Goal: Transaction & Acquisition: Purchase product/service

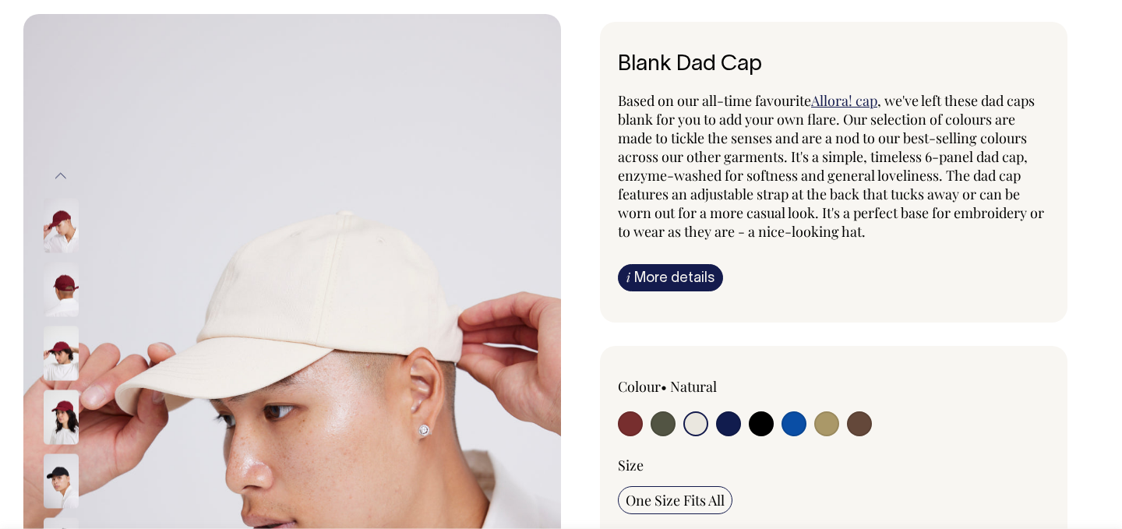
scroll to position [91, 0]
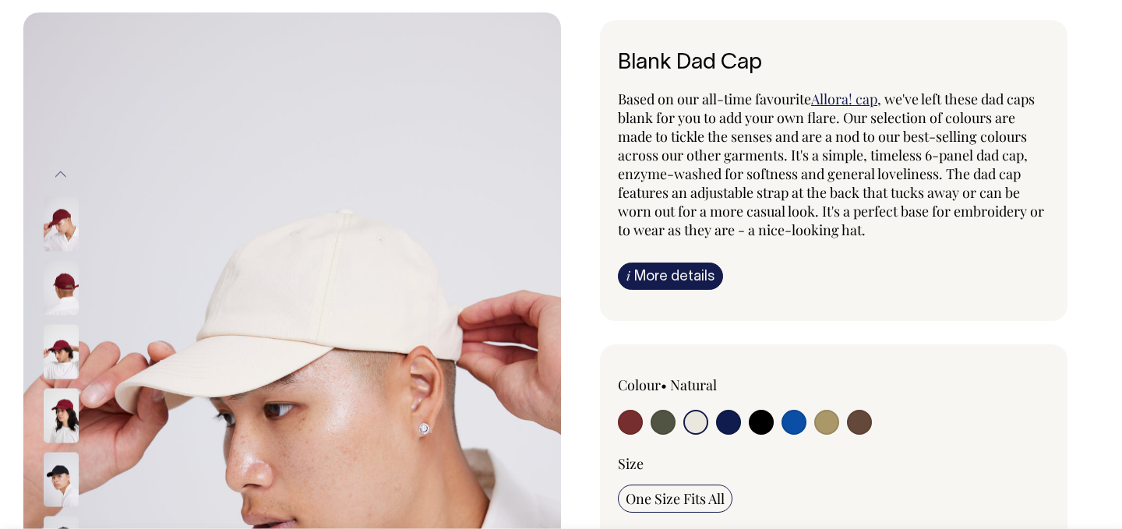
click at [695, 421] on input "radio" at bounding box center [695, 422] width 25 height 25
click at [716, 410] on input "radio" at bounding box center [728, 422] width 25 height 25
radio input "true"
select select "Dark Navy"
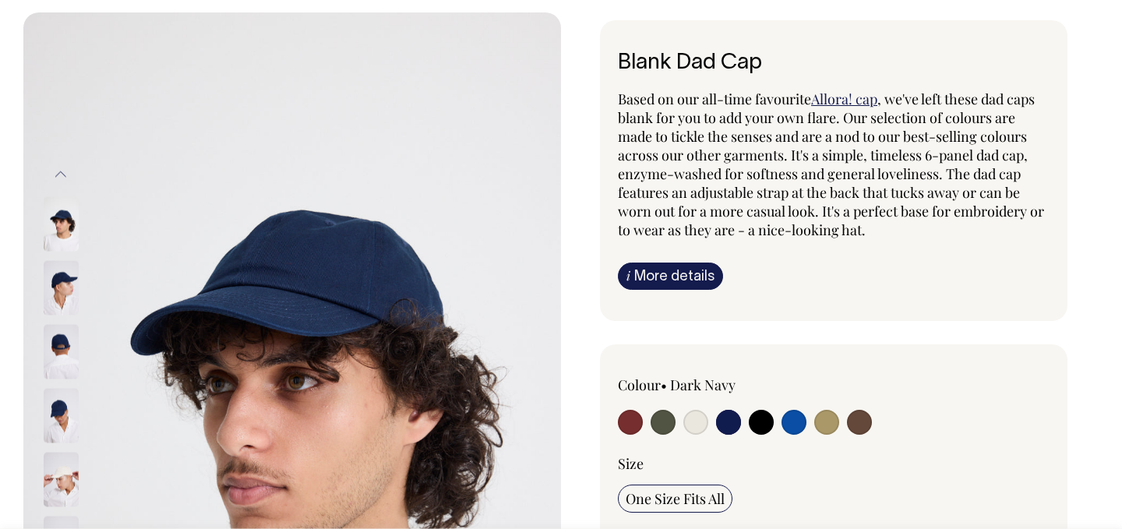
click at [695, 421] on input "radio" at bounding box center [695, 422] width 25 height 25
radio input "true"
select select "Natural"
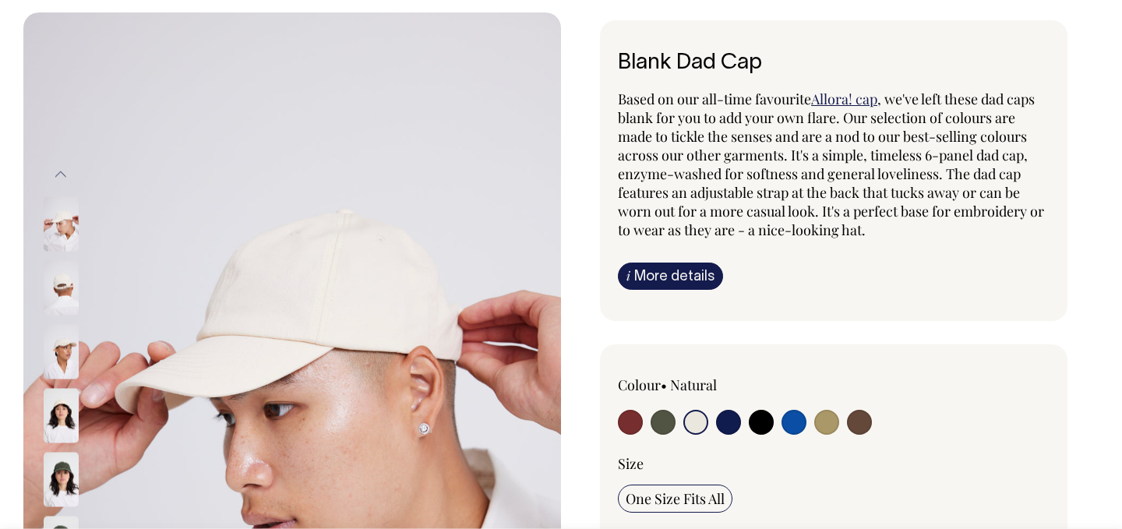
click at [716, 410] on input "radio" at bounding box center [728, 422] width 25 height 25
radio input "true"
select select "Dark Navy"
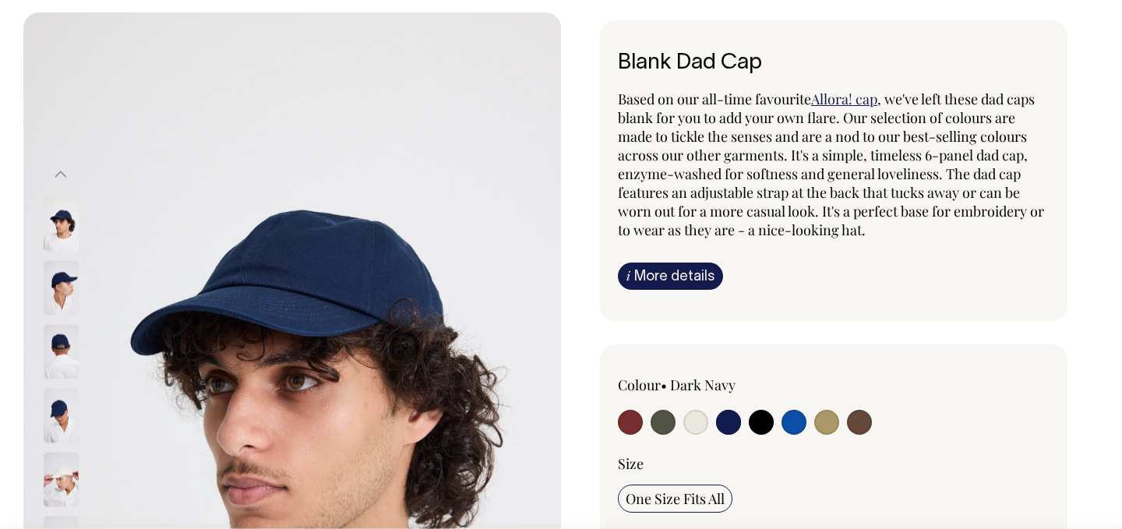
click at [1104, 368] on div at bounding box center [561, 520] width 1122 height 1017
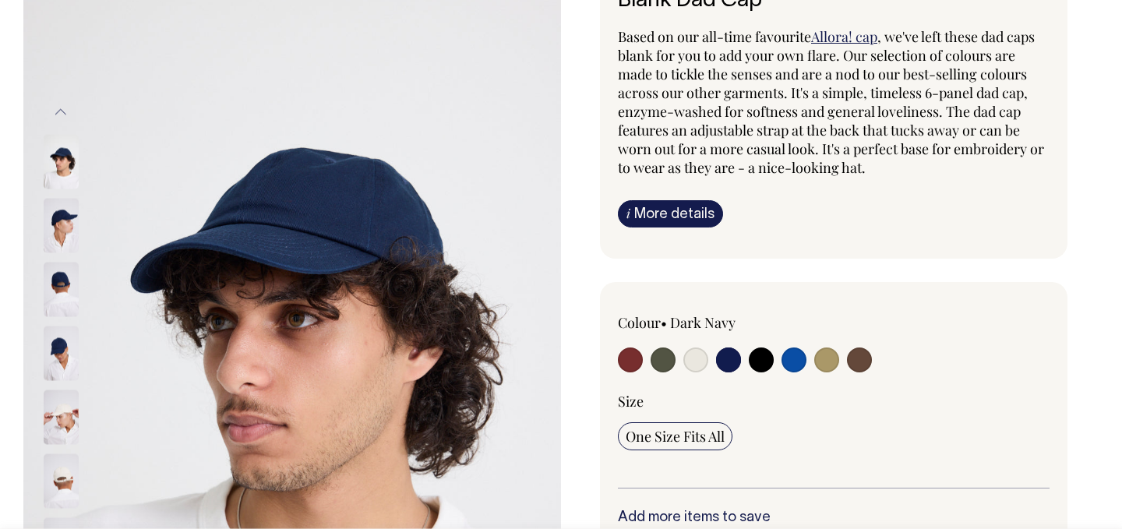
scroll to position [122, 0]
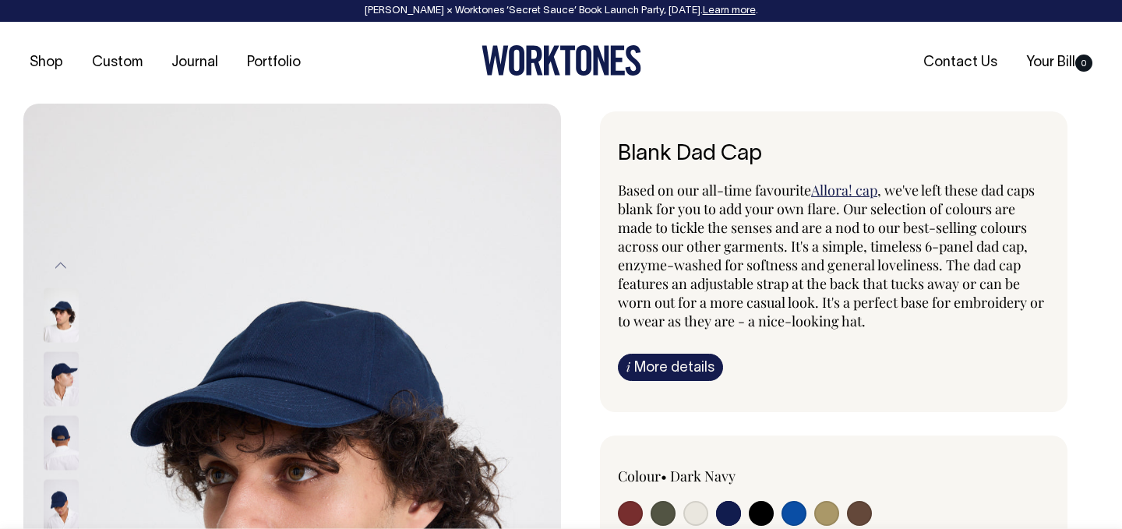
select select "Dark Navy"
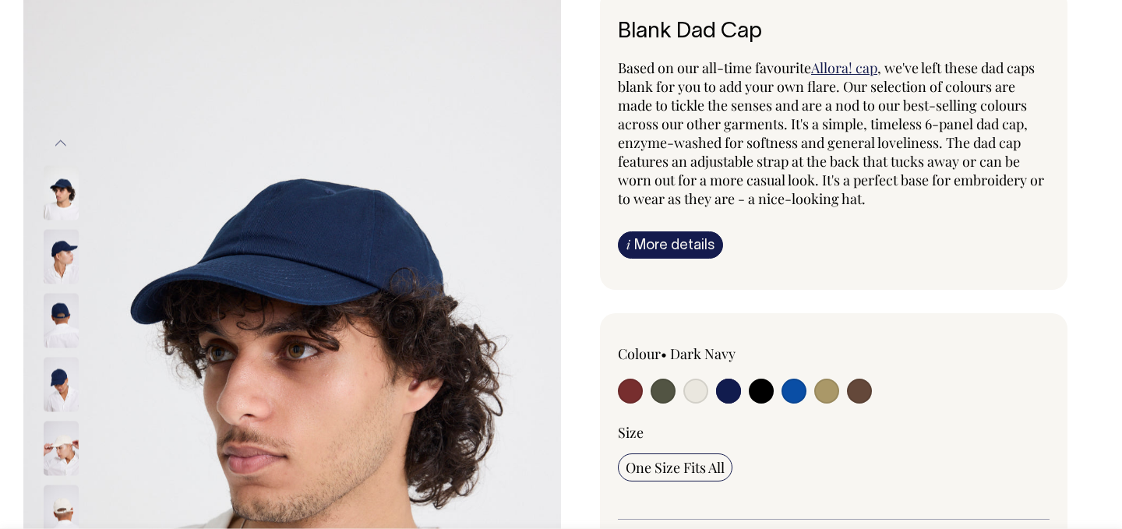
click at [1093, 173] on div "Blank Dad Cap Based on our all-time favourite Allora! cap , we've left these da…" at bounding box center [829, 494] width 537 height 1010
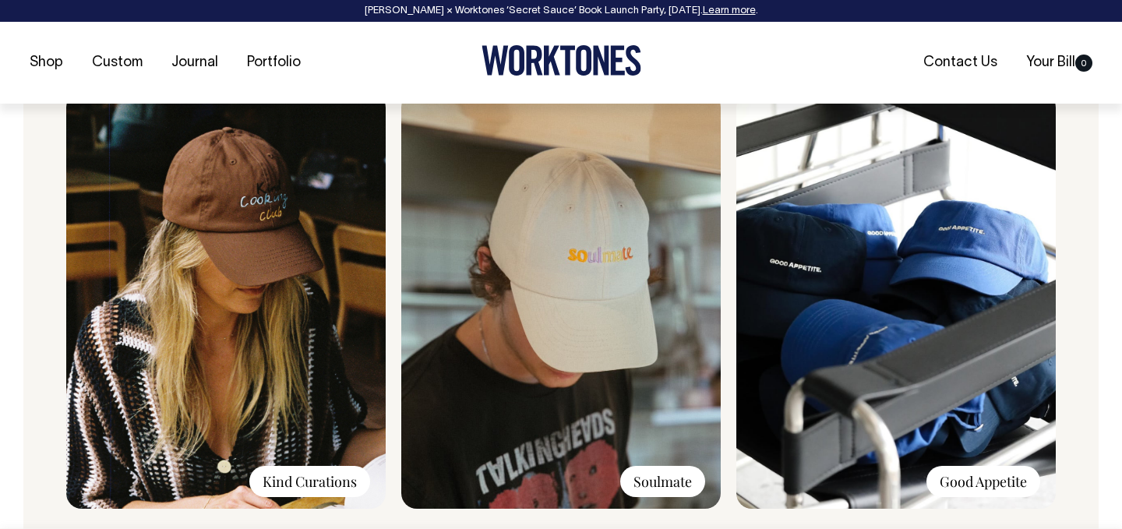
scroll to position [1213, 0]
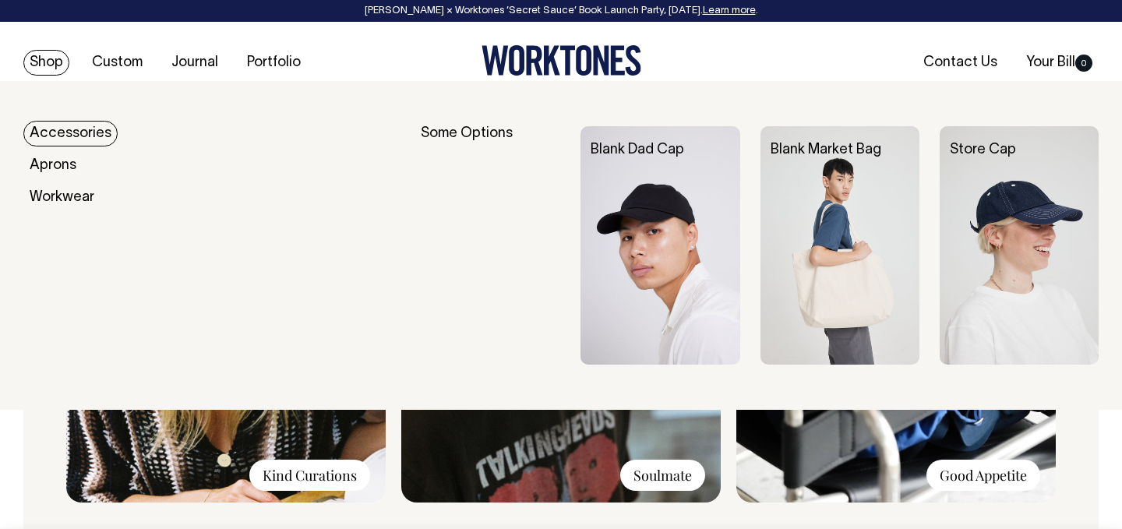
click at [48, 63] on link "Shop" at bounding box center [46, 63] width 46 height 26
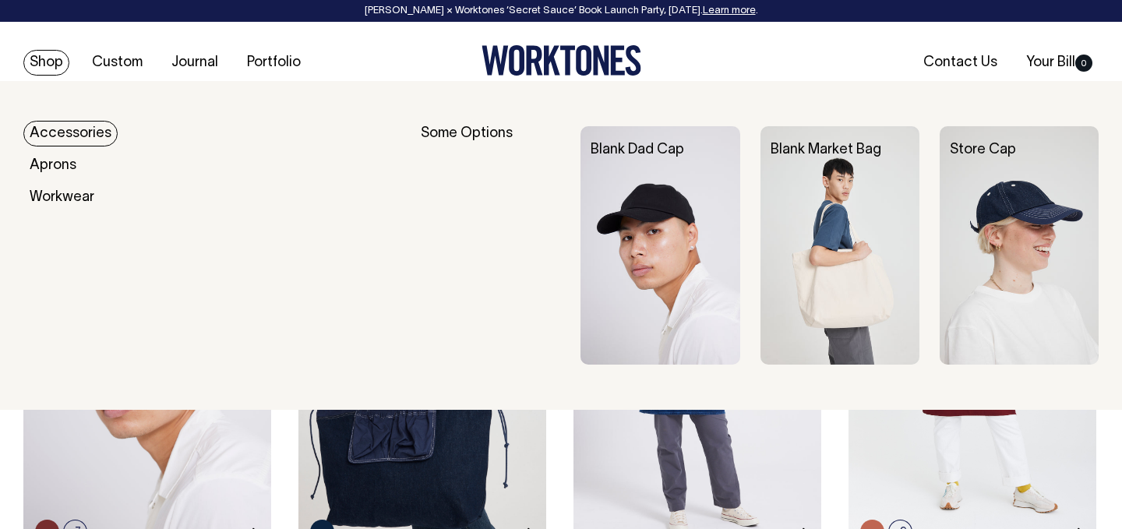
scroll to position [592, 0]
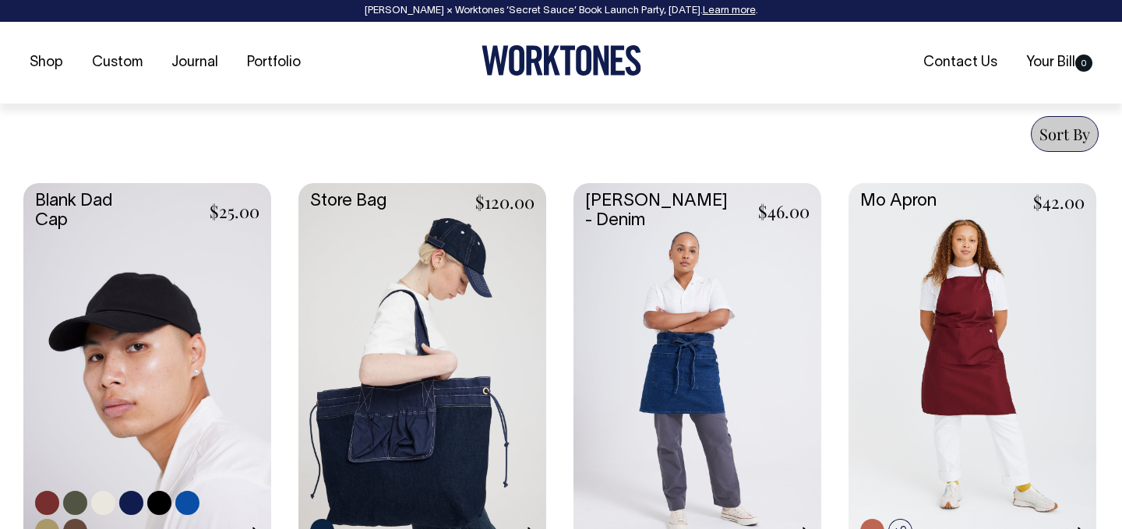
click at [124, 321] on link at bounding box center [147, 367] width 248 height 368
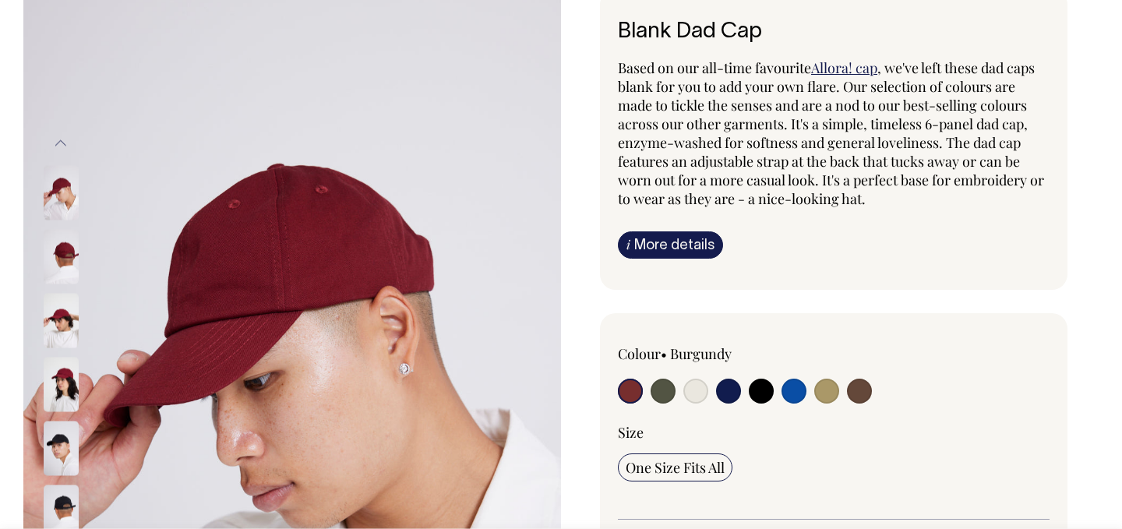
scroll to position [125, 0]
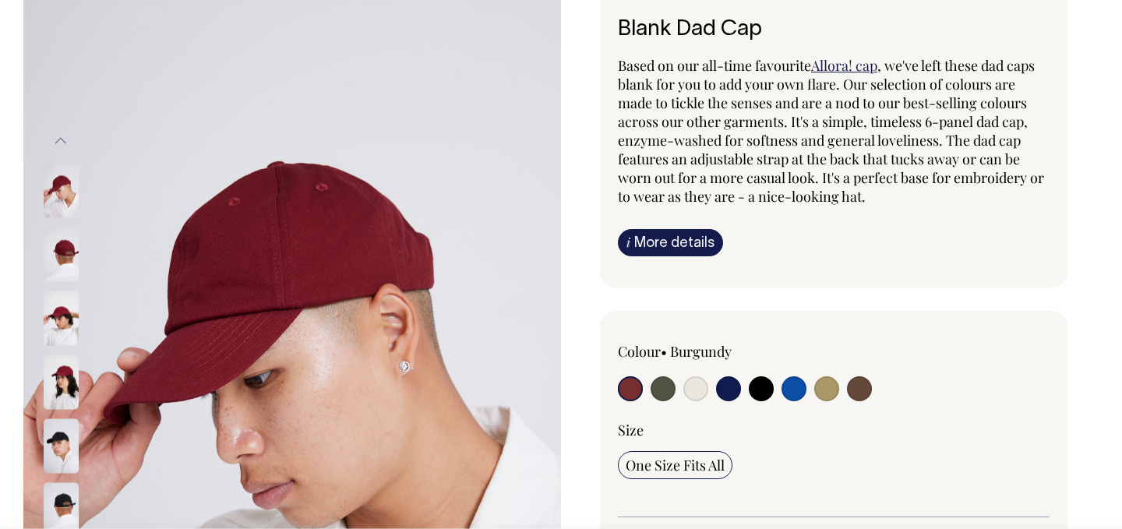
click at [689, 397] on input "radio" at bounding box center [695, 388] width 25 height 25
radio input "true"
select select "Natural"
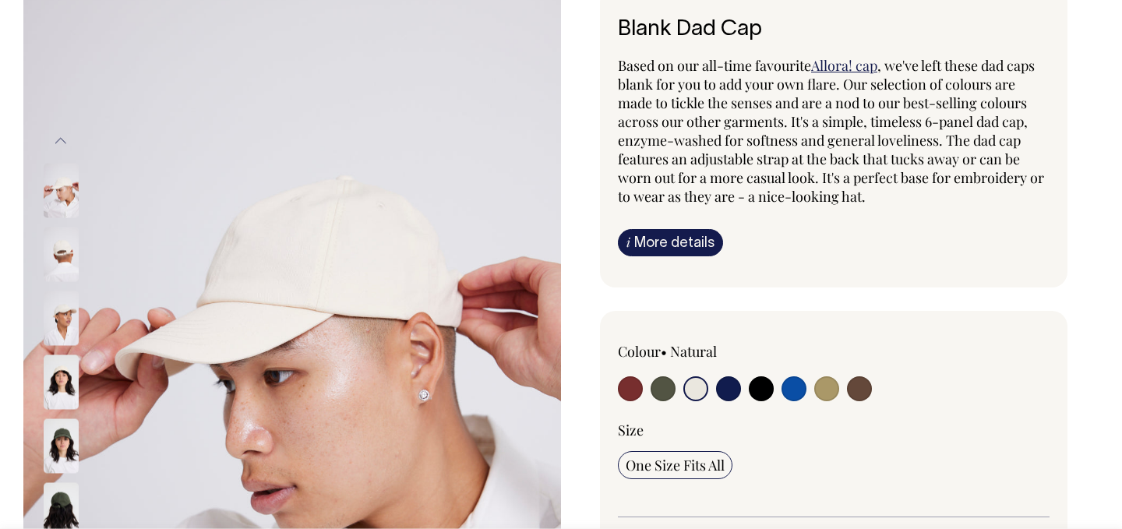
click at [66, 394] on img at bounding box center [61, 382] width 35 height 55
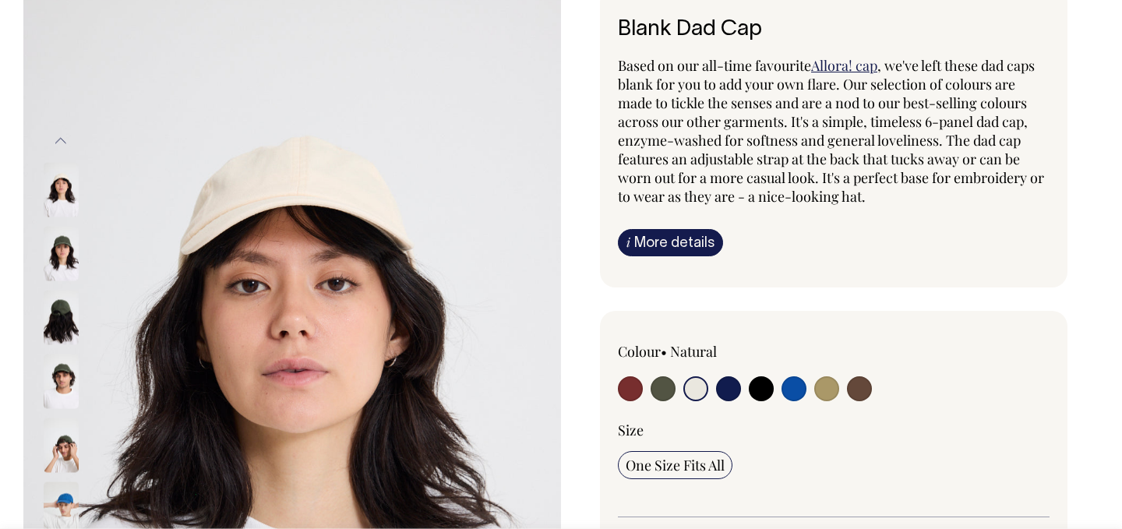
click at [55, 467] on img at bounding box center [61, 445] width 35 height 55
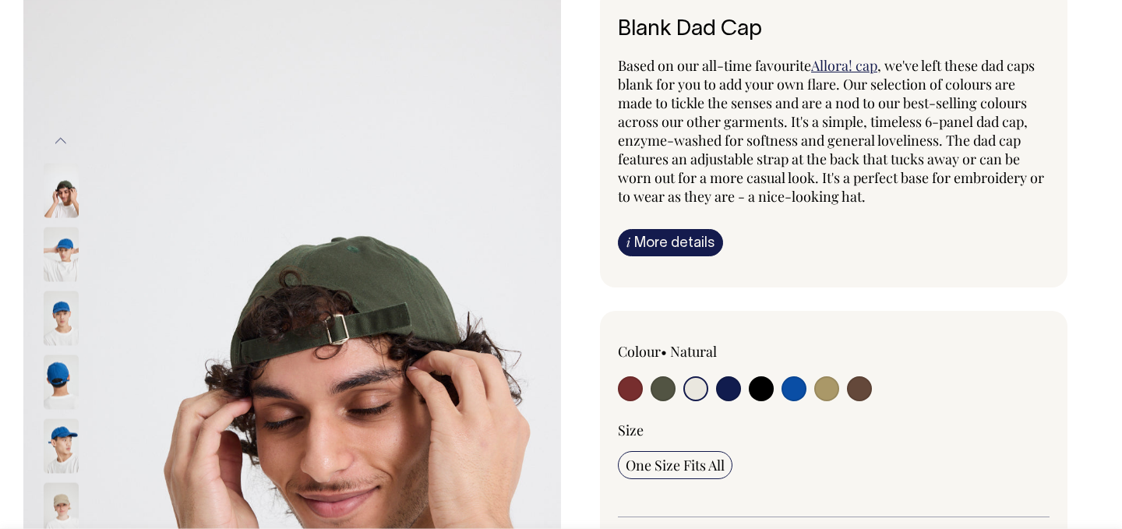
click at [57, 495] on img at bounding box center [61, 510] width 35 height 55
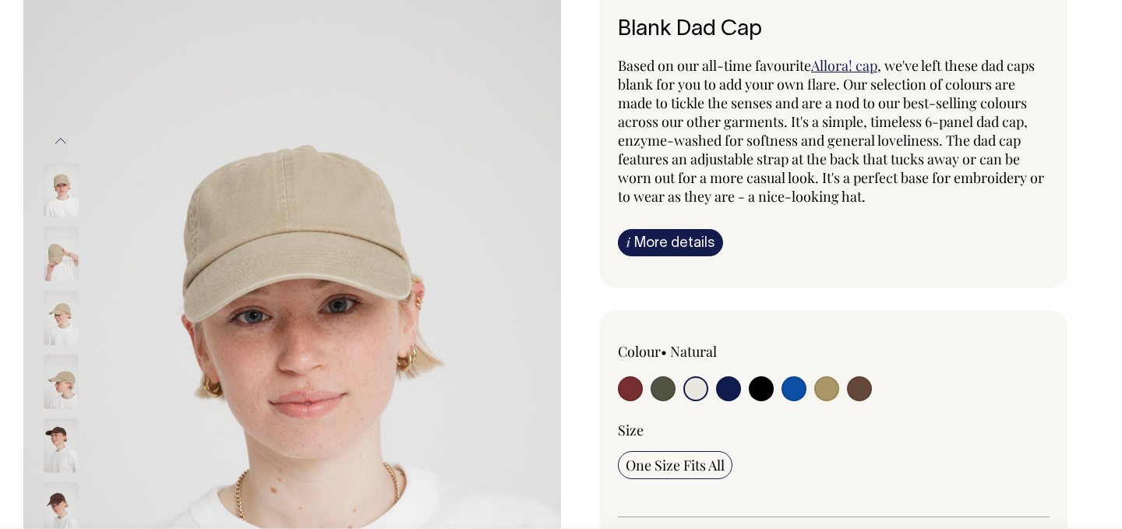
click at [857, 66] on link "Allora! cap" at bounding box center [844, 65] width 66 height 19
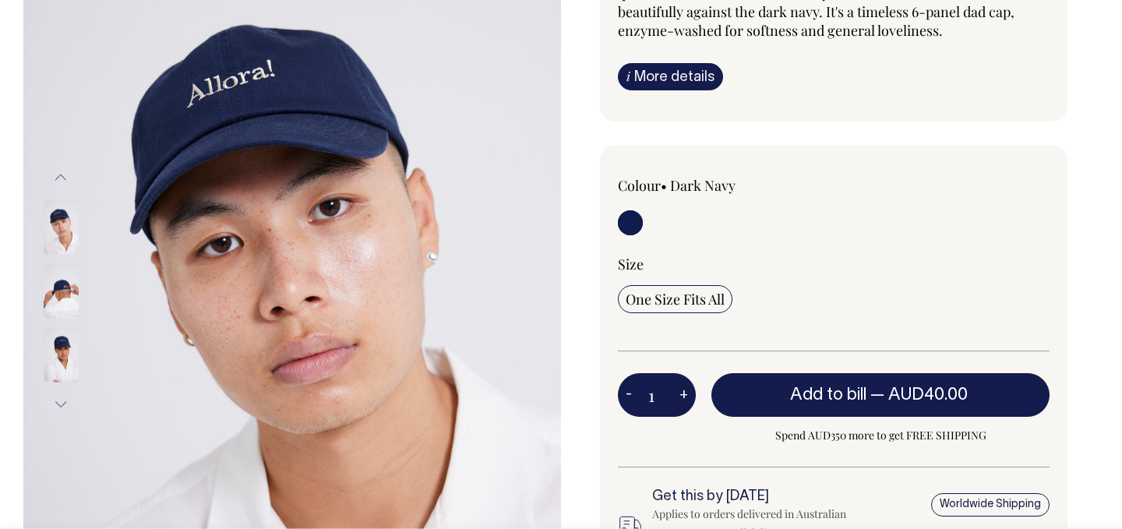
scroll to position [218, 0]
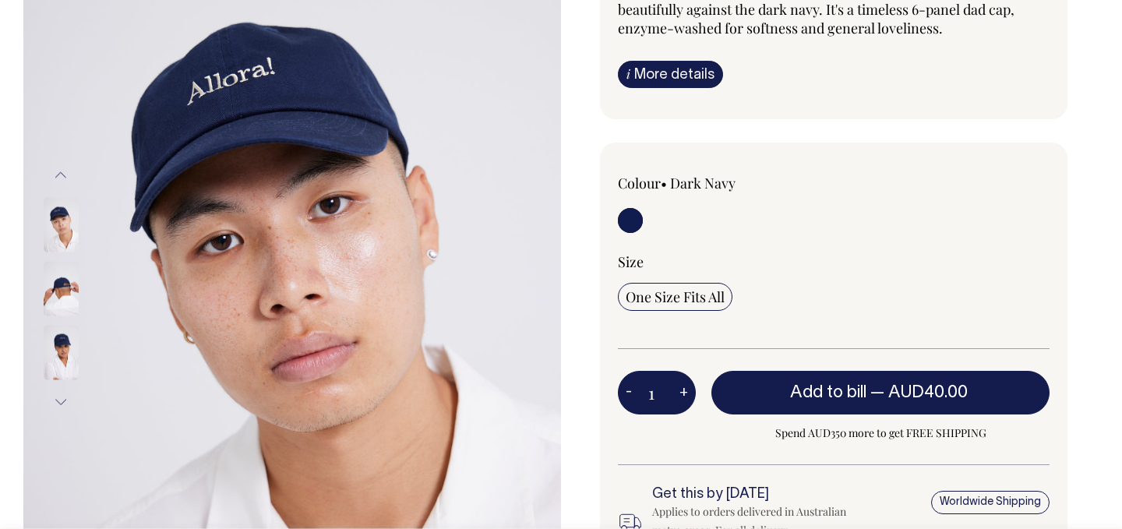
click at [58, 227] on img at bounding box center [61, 225] width 35 height 55
click at [44, 291] on img at bounding box center [61, 289] width 35 height 55
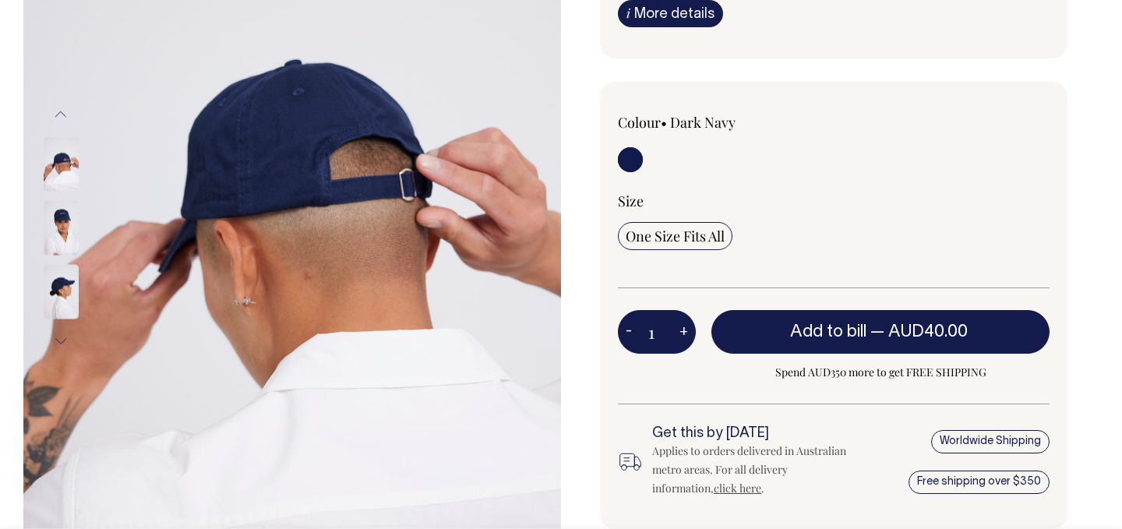
scroll to position [280, 0]
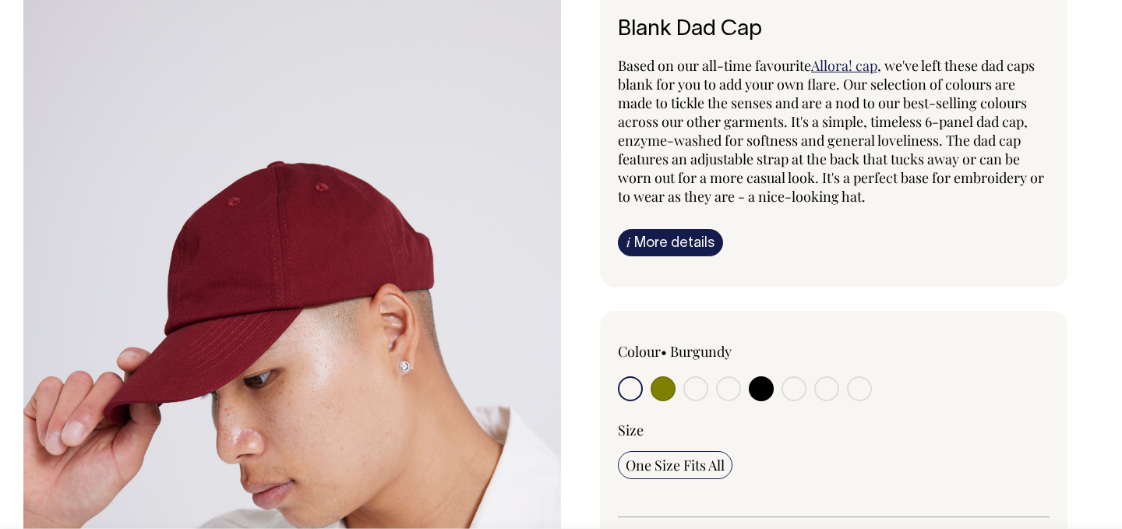
radio input "true"
select select "Natural"
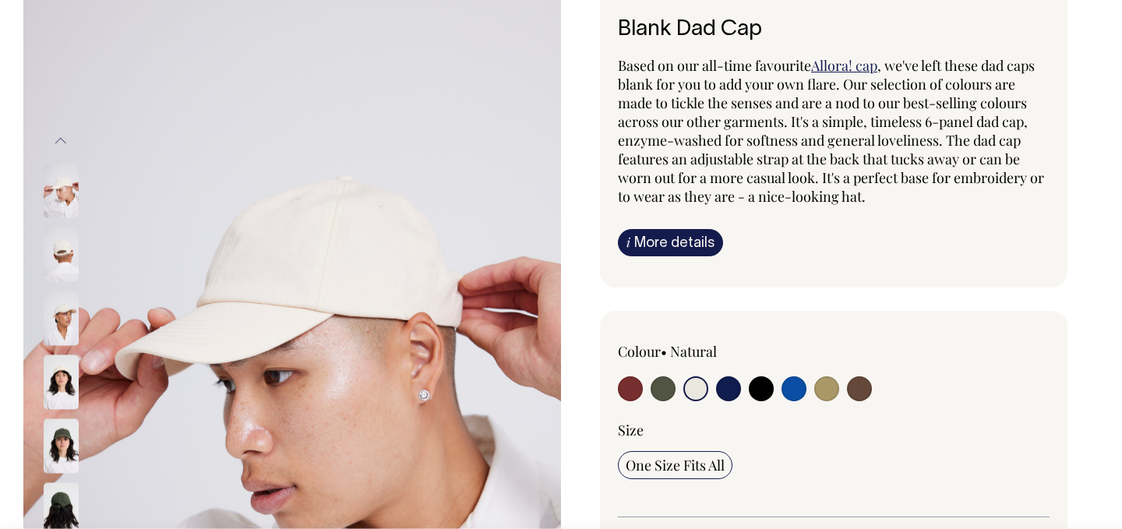
click at [1101, 311] on div at bounding box center [561, 487] width 1122 height 1017
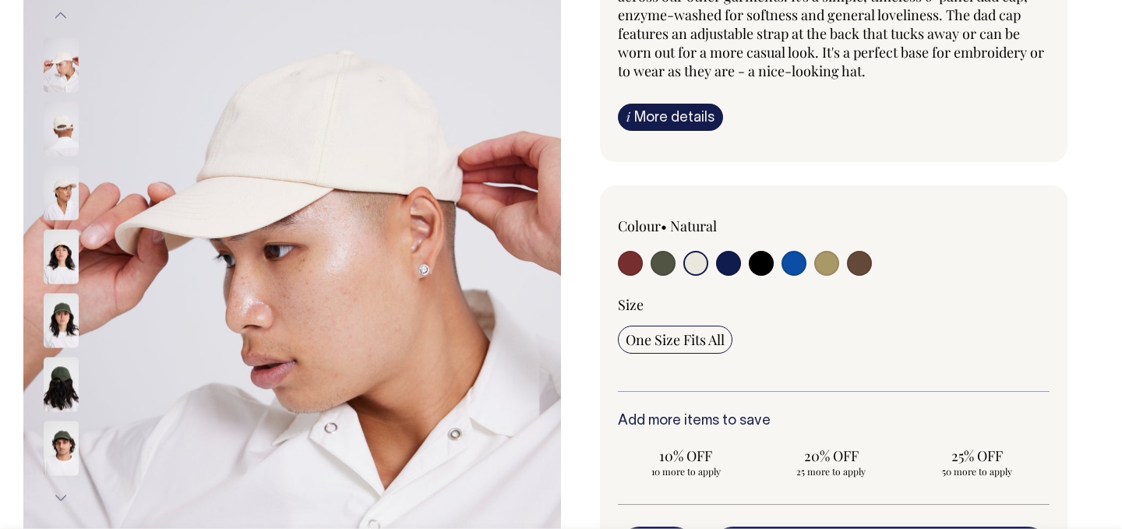
scroll to position [280, 0]
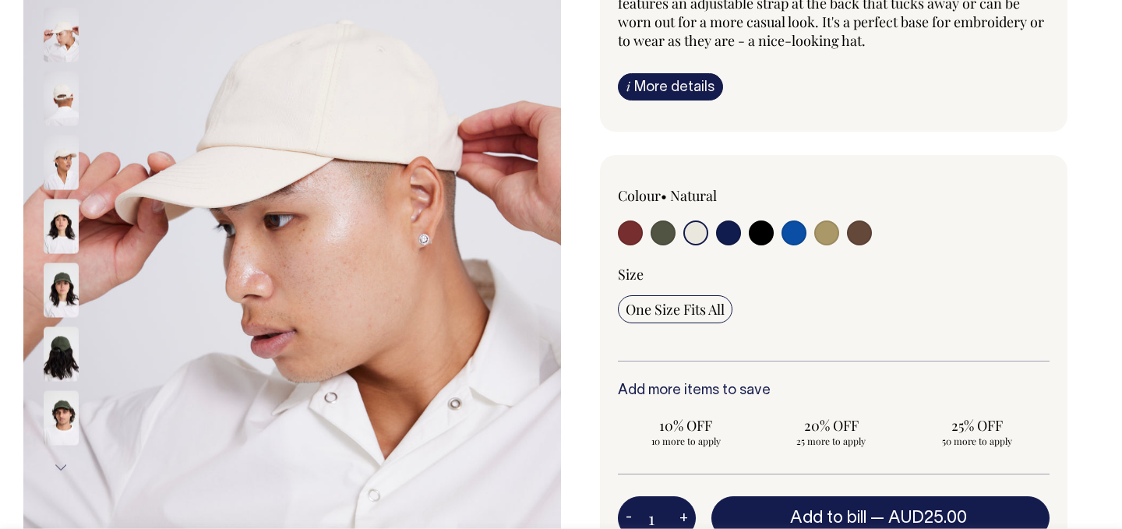
click at [666, 232] on input "radio" at bounding box center [662, 232] width 25 height 25
radio input "true"
select select "Olive"
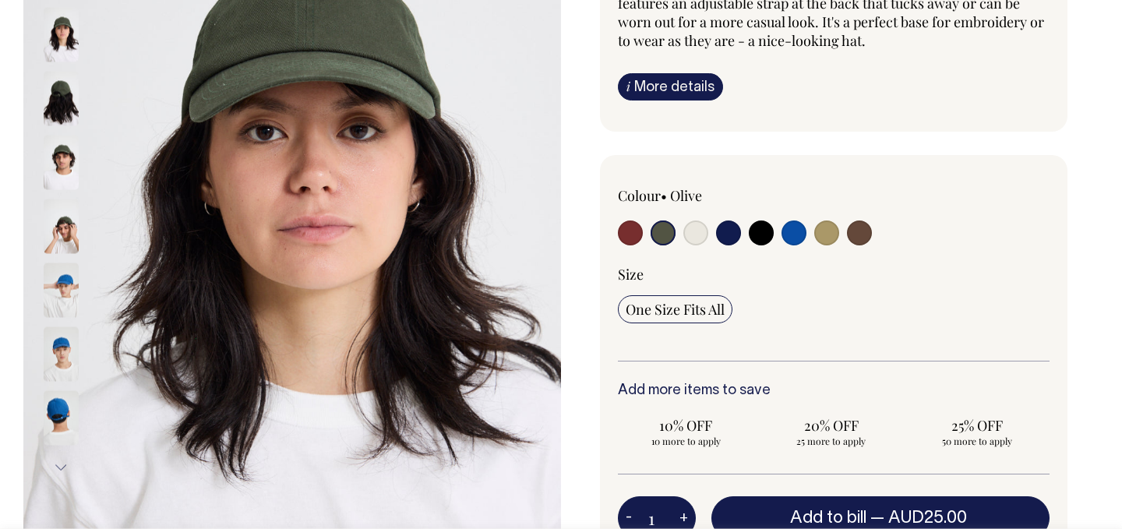
click at [55, 418] on img at bounding box center [61, 418] width 35 height 55
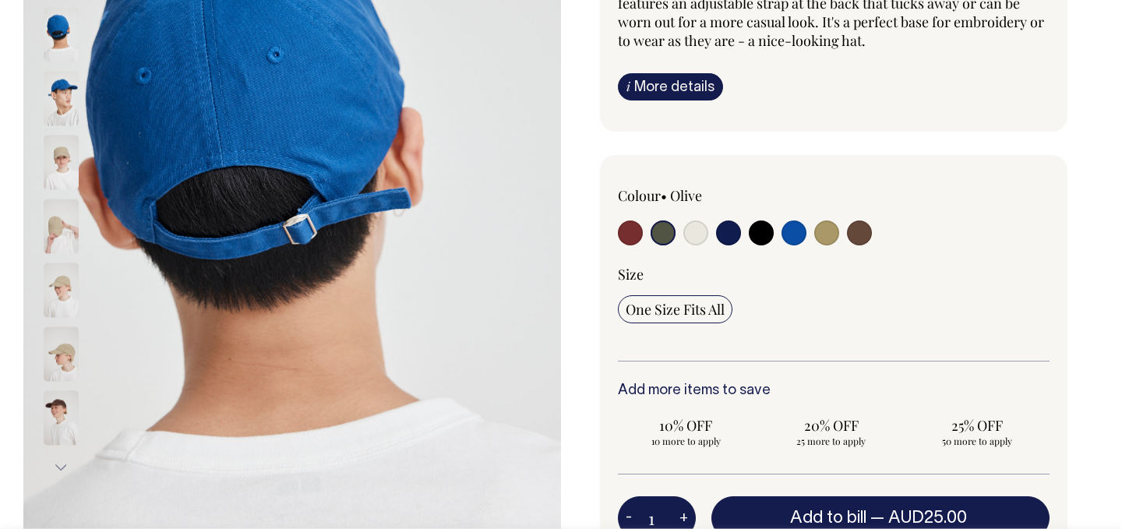
click at [63, 292] on img at bounding box center [61, 290] width 35 height 55
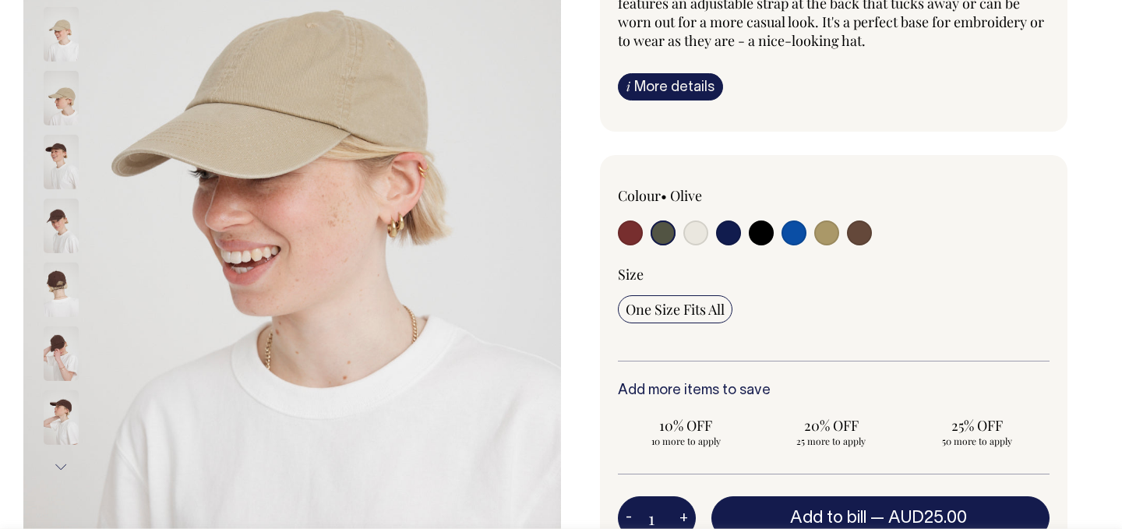
click at [696, 236] on input "radio" at bounding box center [695, 232] width 25 height 25
radio input "true"
select select "Natural"
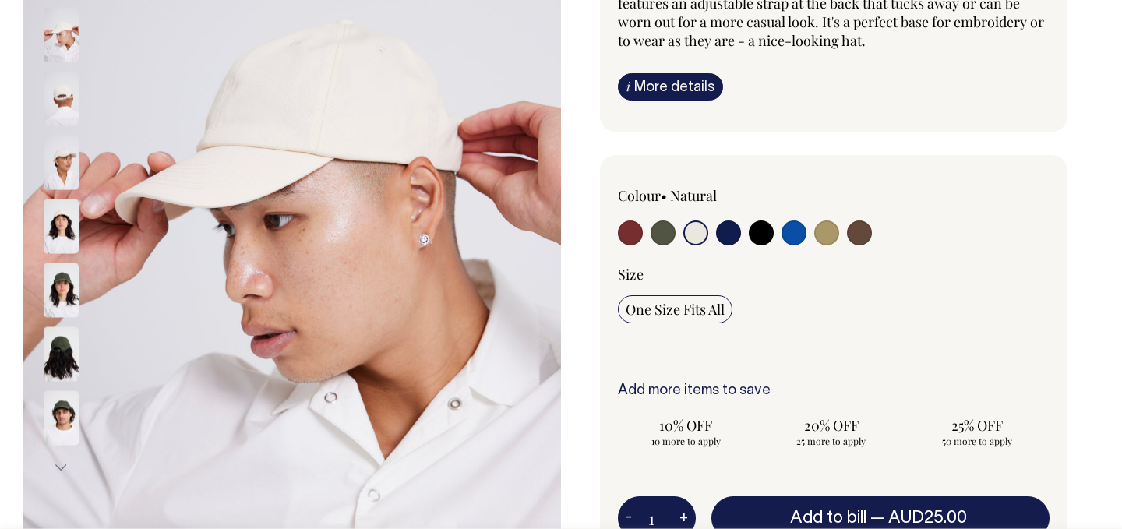
click at [1109, 206] on div at bounding box center [561, 331] width 1122 height 1017
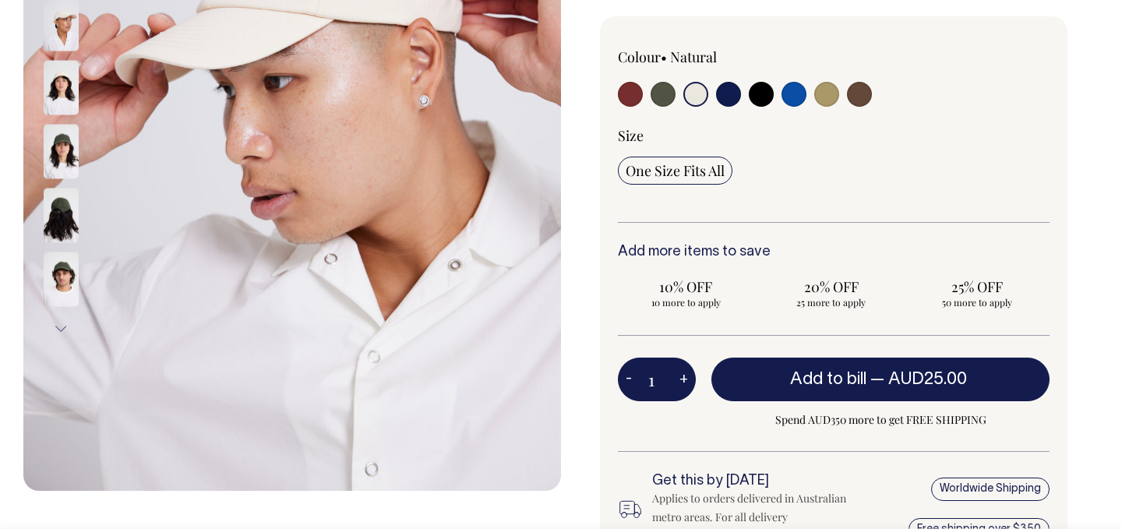
scroll to position [436, 0]
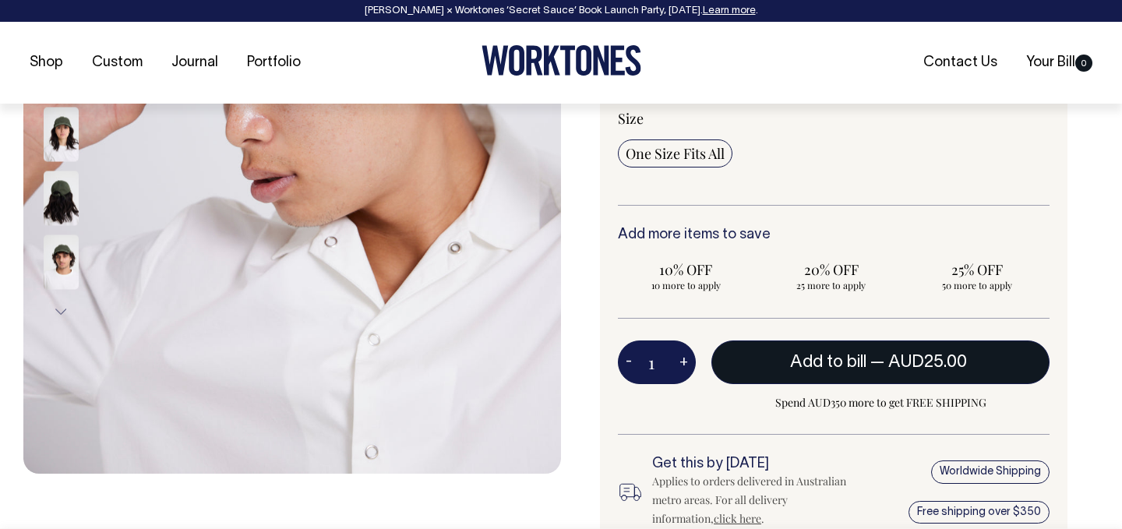
click at [859, 358] on span "Add to bill" at bounding box center [828, 362] width 76 height 16
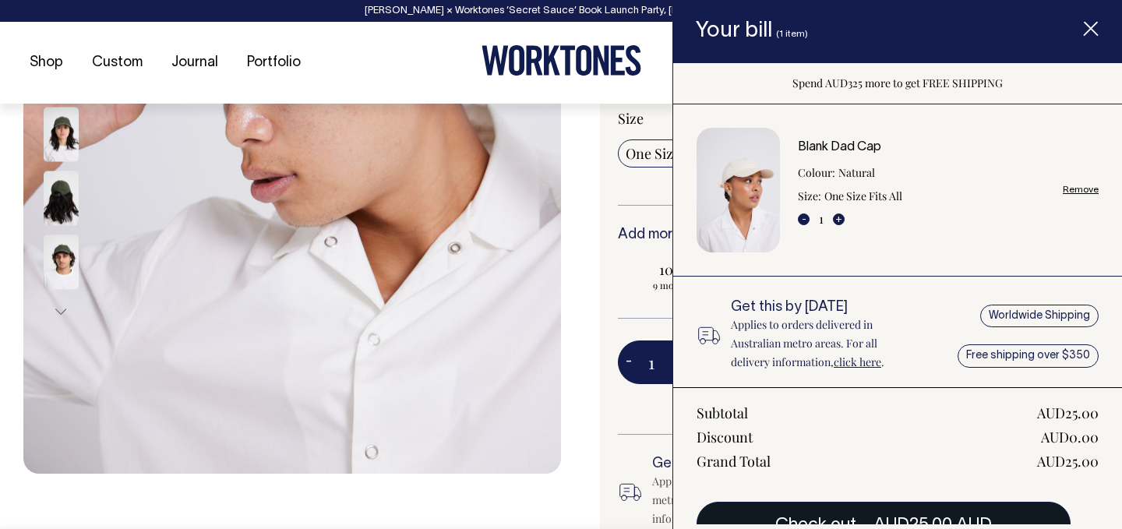
click at [832, 513] on button "Check out — AUD25.00 AUD" at bounding box center [883, 524] width 374 height 44
